Goal: Navigation & Orientation: Find specific page/section

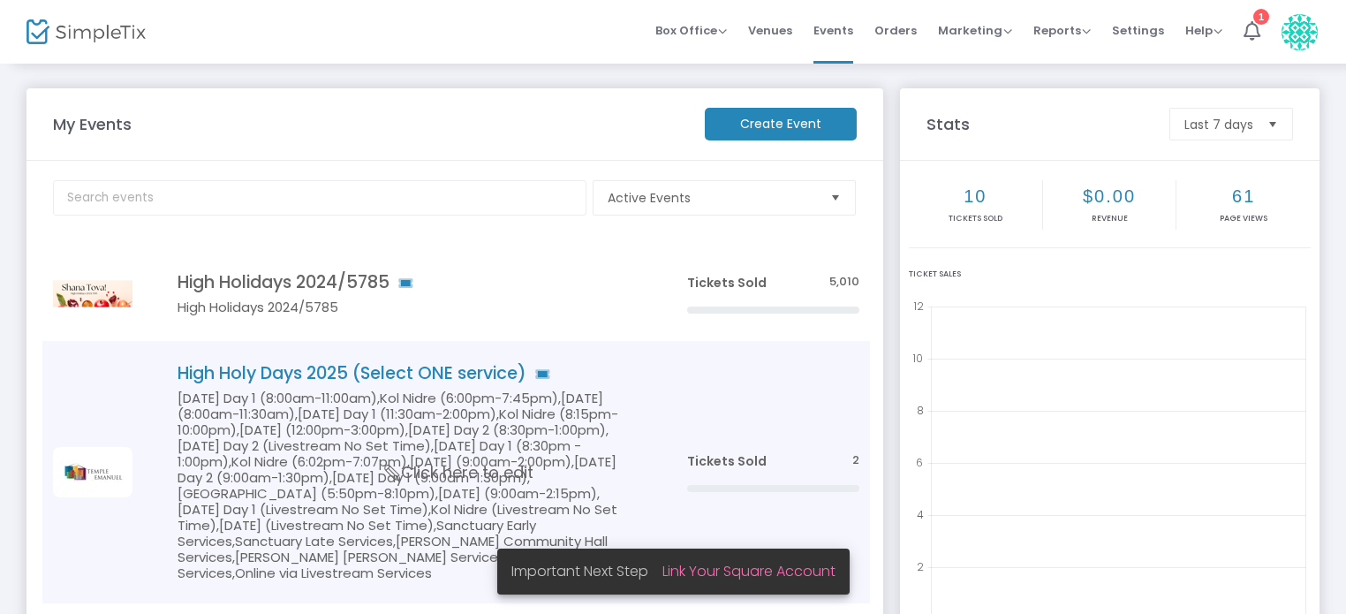
scroll to position [451, 0]
